Goal: Task Accomplishment & Management: Complete application form

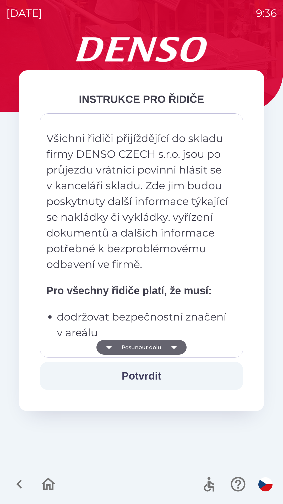
click at [153, 376] on button "Potvrdit" at bounding box center [142, 376] width 204 height 28
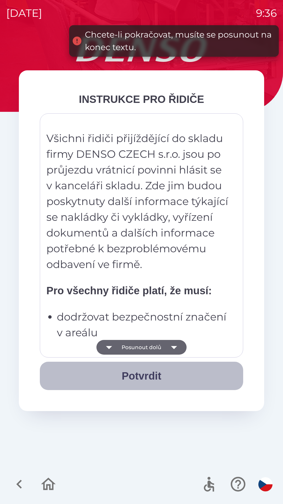
click at [145, 375] on button "Potvrdit" at bounding box center [142, 376] width 204 height 28
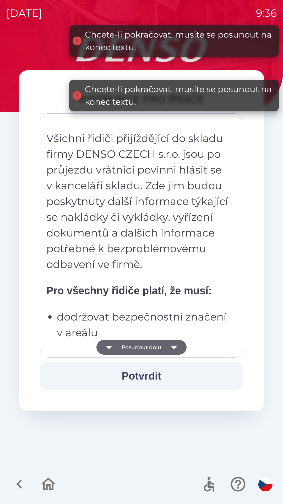
click at [152, 346] on button "Posunout dolů" at bounding box center [142, 347] width 90 height 15
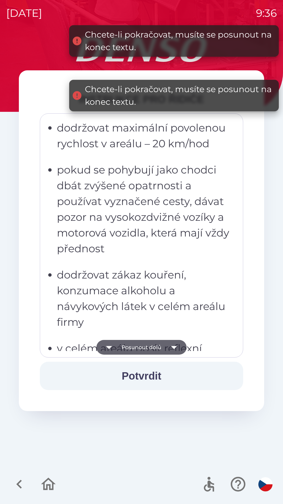
click at [145, 379] on button "Potvrdit" at bounding box center [142, 376] width 204 height 28
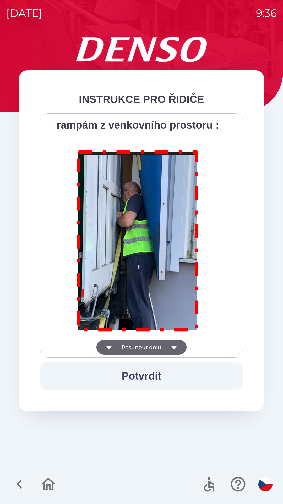
scroll to position [2949, 0]
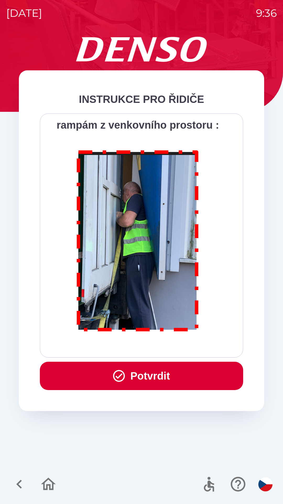
click at [164, 372] on button "Potvrdit" at bounding box center [142, 376] width 204 height 28
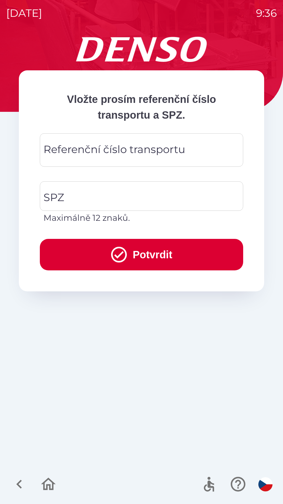
click at [148, 146] on div "Referenční číslo transportu Referenční číslo transportu" at bounding box center [142, 149] width 204 height 33
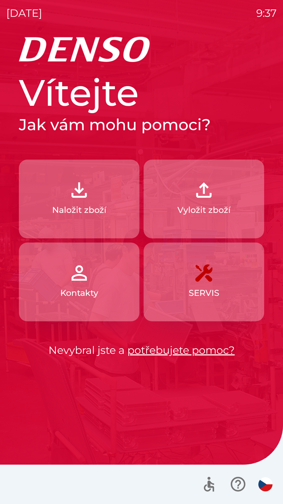
click at [102, 214] on p "Naložit zboží" at bounding box center [79, 210] width 54 height 13
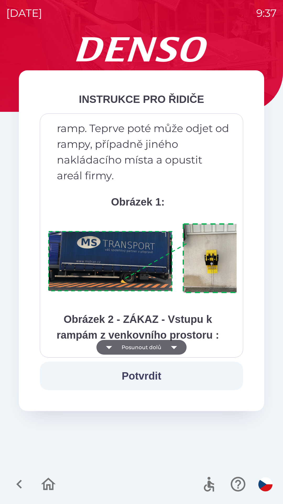
scroll to position [2949, 0]
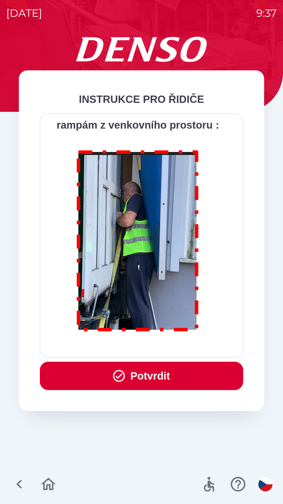
click at [163, 373] on button "Potvrdit" at bounding box center [142, 376] width 204 height 28
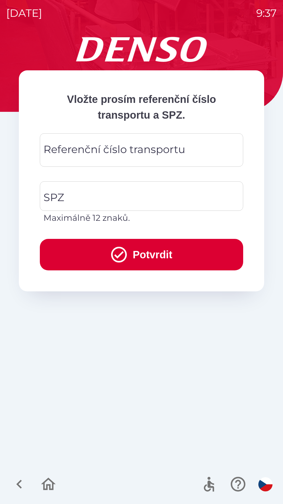
click at [182, 155] on div "Referenční číslo transportu Referenční číslo transportu" at bounding box center [142, 149] width 204 height 33
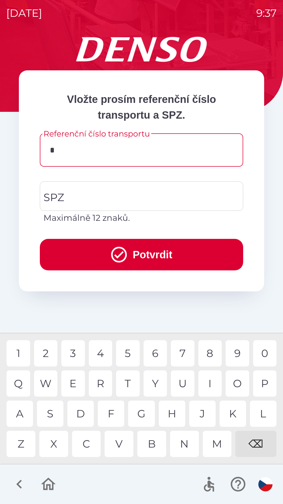
click at [102, 351] on div "4" at bounding box center [101, 353] width 24 height 26
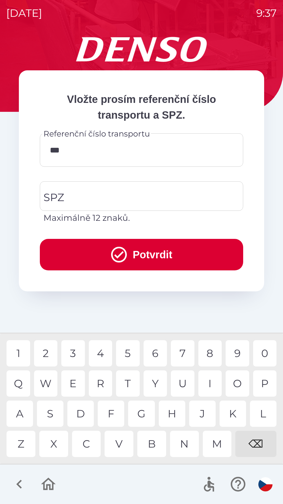
click at [179, 350] on div "7" at bounding box center [183, 353] width 24 height 26
click at [262, 352] on div "0" at bounding box center [265, 353] width 24 height 26
click at [207, 352] on div "8" at bounding box center [211, 353] width 24 height 26
click at [263, 352] on div "0" at bounding box center [265, 353] width 24 height 26
click at [236, 355] on div "9" at bounding box center [238, 353] width 24 height 26
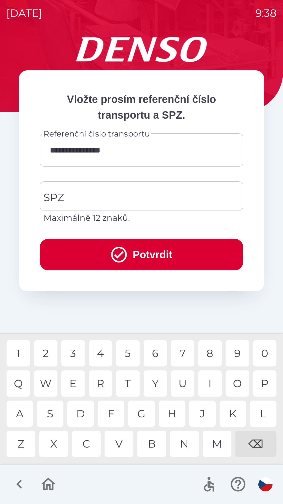
click at [208, 351] on div "8" at bounding box center [211, 353] width 24 height 26
type input "**********"
click at [18, 350] on div "1" at bounding box center [19, 353] width 24 height 26
click at [87, 199] on input "SPZ" at bounding box center [137, 196] width 191 height 25
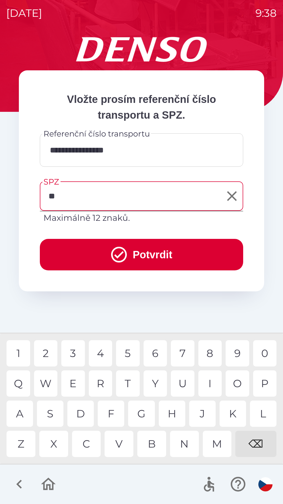
click at [261, 416] on div "L" at bounding box center [263, 413] width 27 height 26
click at [73, 350] on div "3" at bounding box center [73, 353] width 24 height 26
type input "*******"
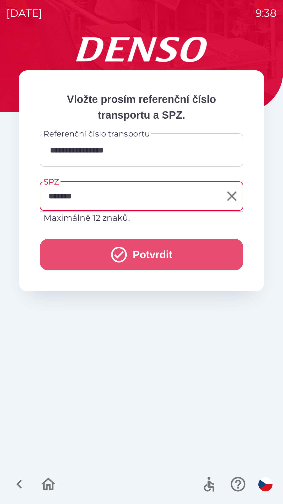
click at [147, 251] on button "Potvrdit" at bounding box center [142, 254] width 204 height 31
